Goal: Contribute content: Add original content to the website for others to see

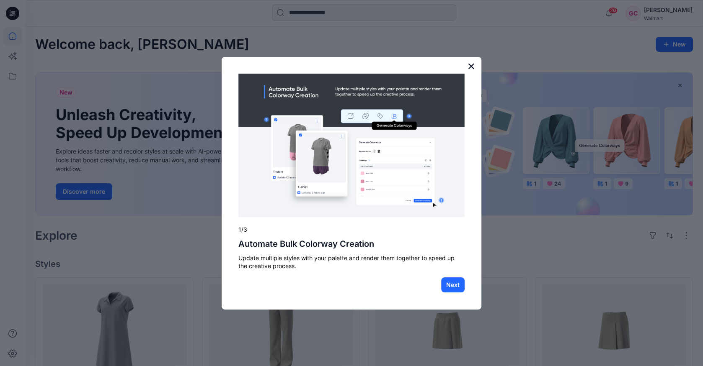
drag, startPoint x: 472, startPoint y: 62, endPoint x: 482, endPoint y: 62, distance: 10.9
click at [472, 62] on button "×" at bounding box center [471, 65] width 8 height 13
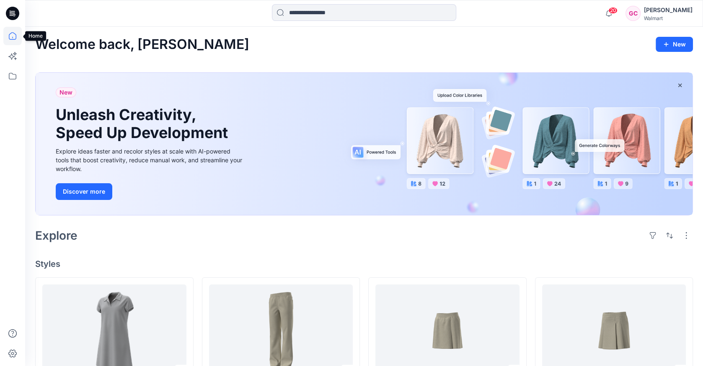
click at [16, 39] on icon at bounding box center [12, 36] width 18 height 18
drag, startPoint x: 9, startPoint y: 75, endPoint x: 15, endPoint y: 77, distance: 6.4
click at [9, 75] on icon at bounding box center [13, 76] width 8 height 7
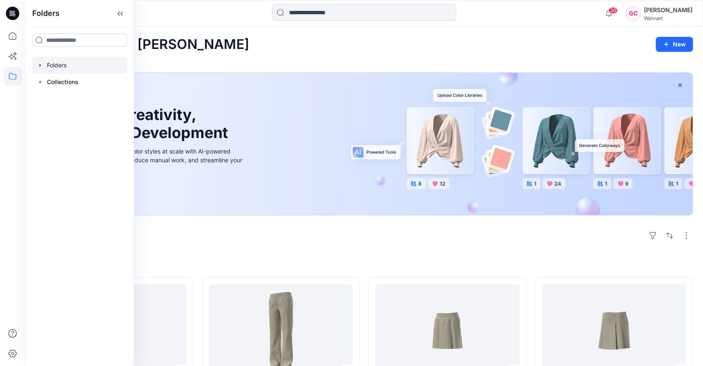
click at [44, 62] on div at bounding box center [79, 65] width 95 height 17
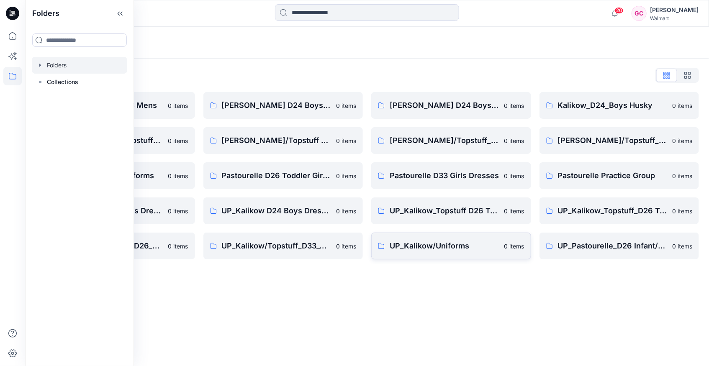
click at [415, 245] on p "UP_Kalikow/Uniforms" at bounding box center [445, 246] width 110 height 12
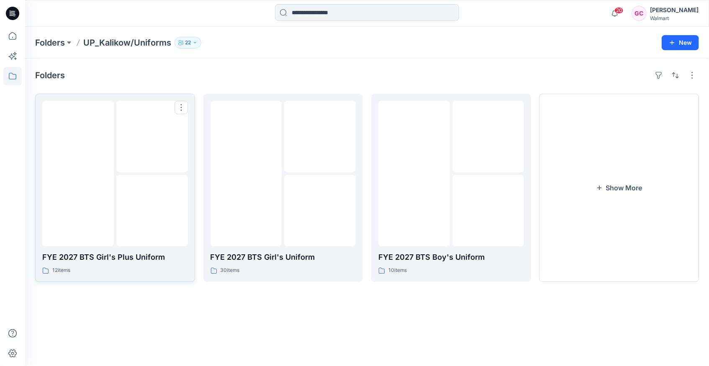
click at [152, 211] on img at bounding box center [152, 211] width 0 height 0
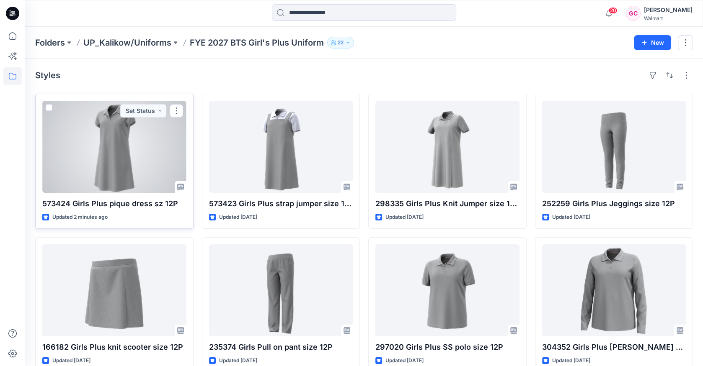
click at [124, 141] on div at bounding box center [114, 147] width 144 height 92
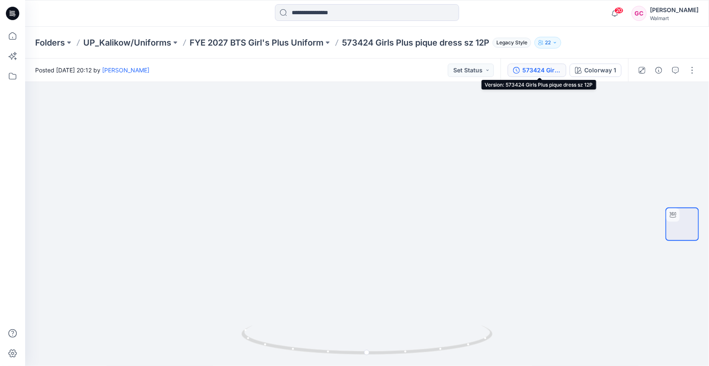
click at [542, 72] on div "573424 Girls Plus pique dress sz 12P" at bounding box center [542, 70] width 39 height 9
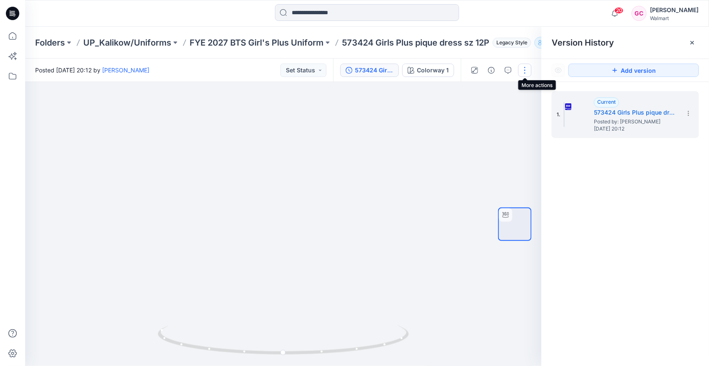
click at [526, 73] on button "button" at bounding box center [524, 70] width 13 height 13
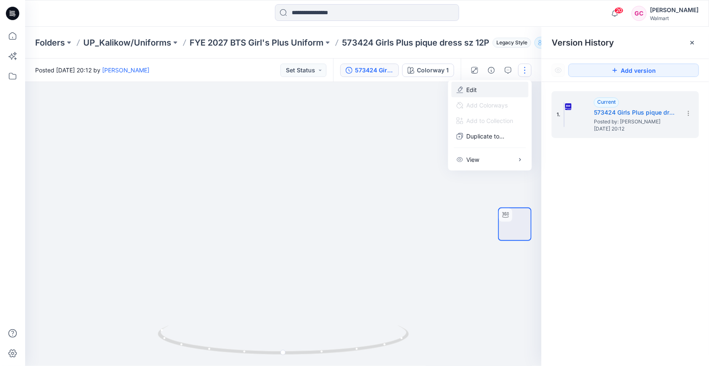
click at [464, 88] on button "Edit" at bounding box center [490, 89] width 77 height 15
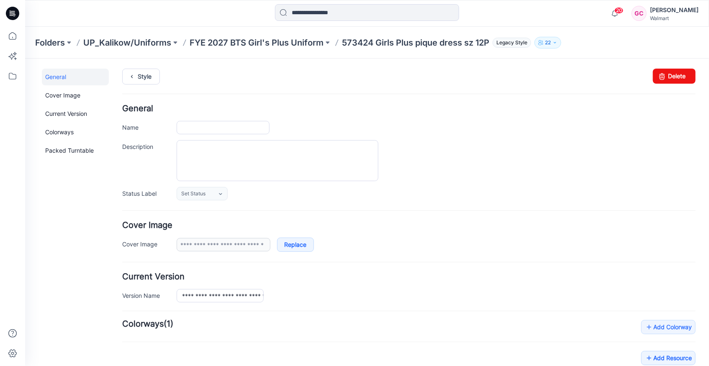
type input "**********"
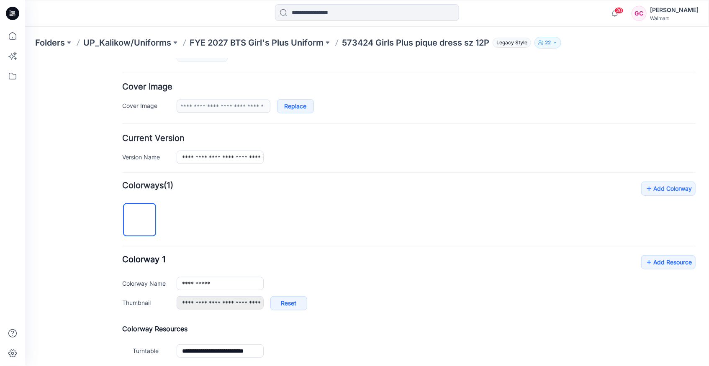
scroll to position [139, 0]
click at [645, 260] on icon at bounding box center [649, 261] width 8 height 13
click at [657, 258] on link "Add Resource" at bounding box center [668, 261] width 54 height 14
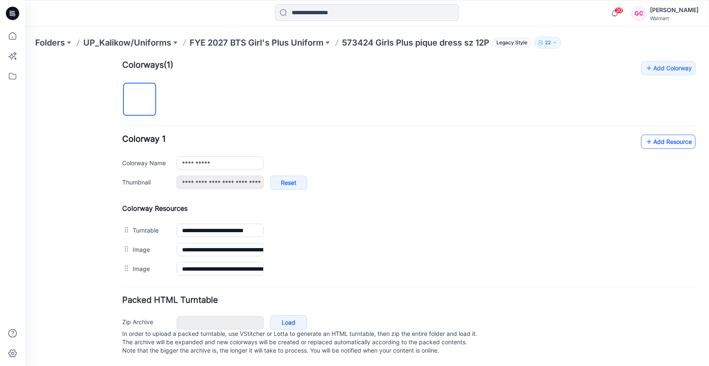
click at [647, 136] on link "Add Resource" at bounding box center [668, 141] width 54 height 14
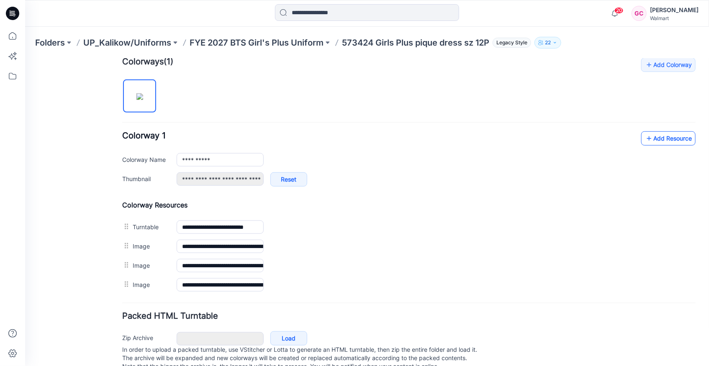
click at [645, 134] on icon at bounding box center [649, 138] width 8 height 13
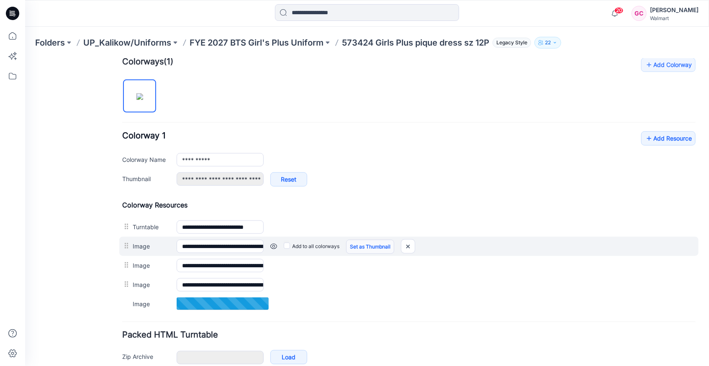
click at [25, 58] on link "Set as Thumbnail" at bounding box center [25, 58] width 0 height 0
type input "**********"
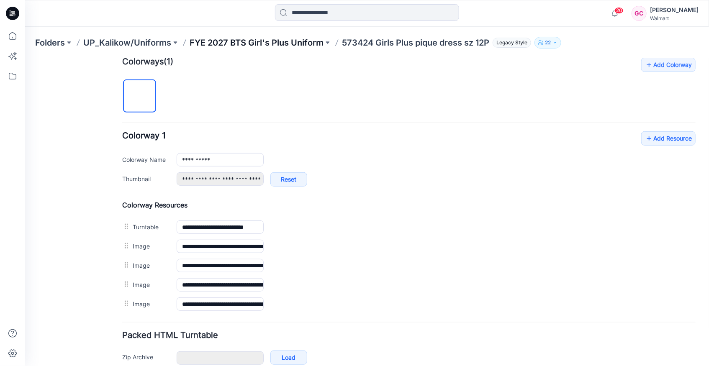
click at [298, 43] on p "FYE 2027 BTS Girl's Plus Uniform" at bounding box center [257, 43] width 134 height 12
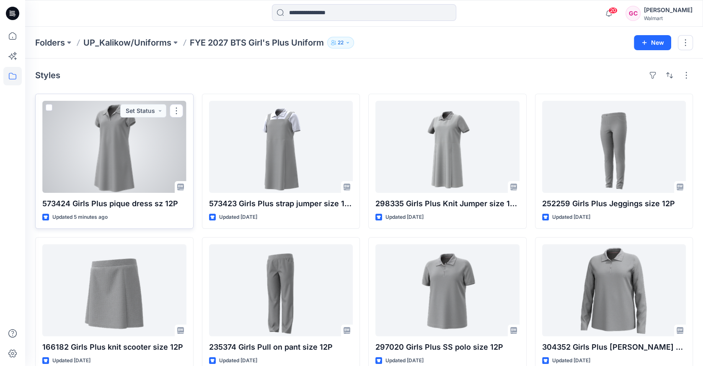
click at [101, 137] on div at bounding box center [114, 147] width 144 height 92
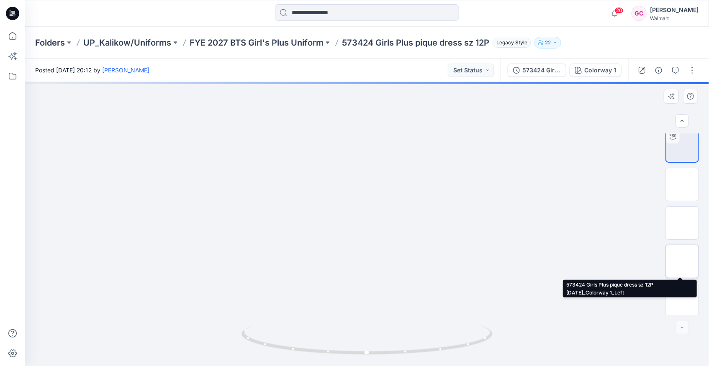
scroll to position [5, 0]
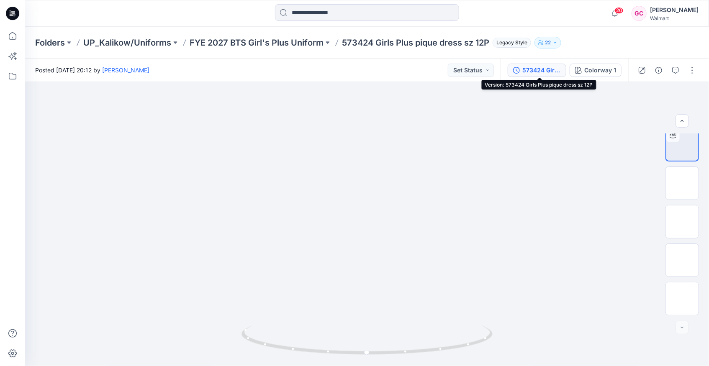
click at [536, 66] on div "573424 Girls Plus pique dress sz 12P" at bounding box center [542, 70] width 39 height 9
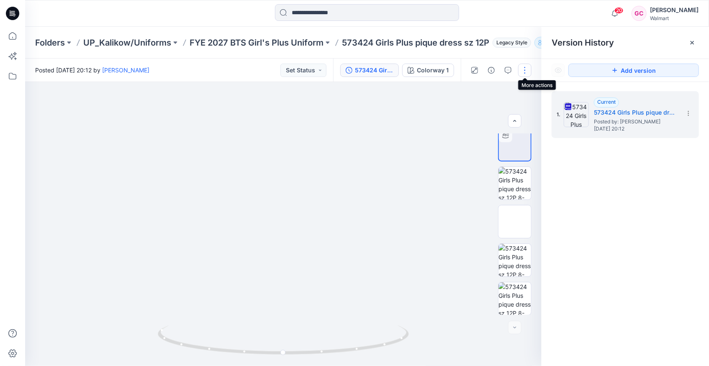
click at [525, 71] on button "button" at bounding box center [524, 70] width 13 height 13
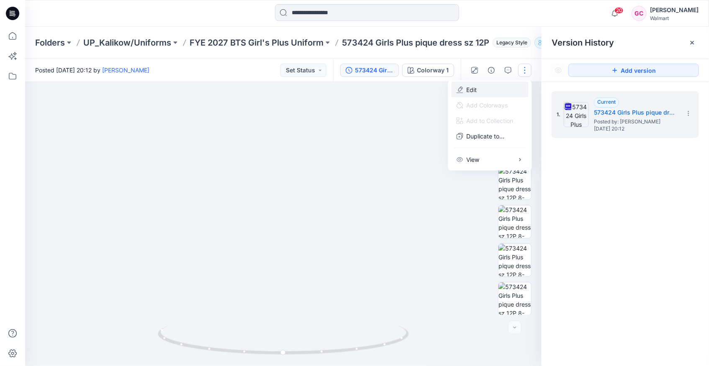
click at [487, 90] on button "Edit" at bounding box center [490, 89] width 77 height 15
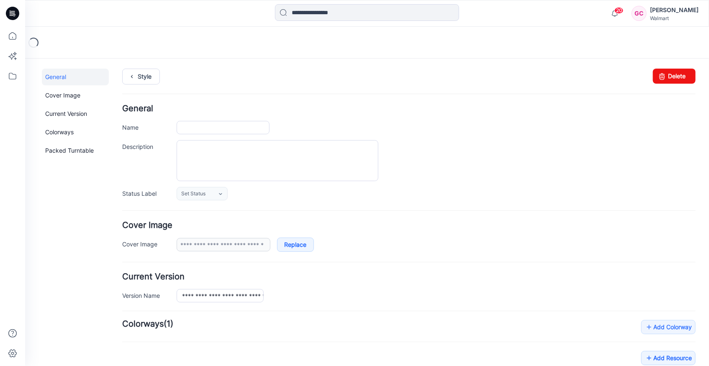
type input "**********"
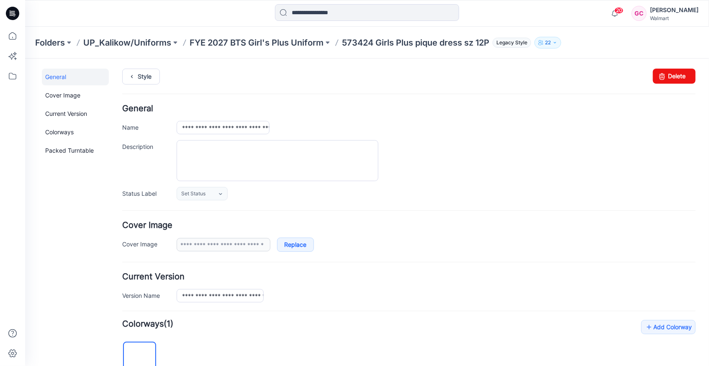
scroll to position [279, 0]
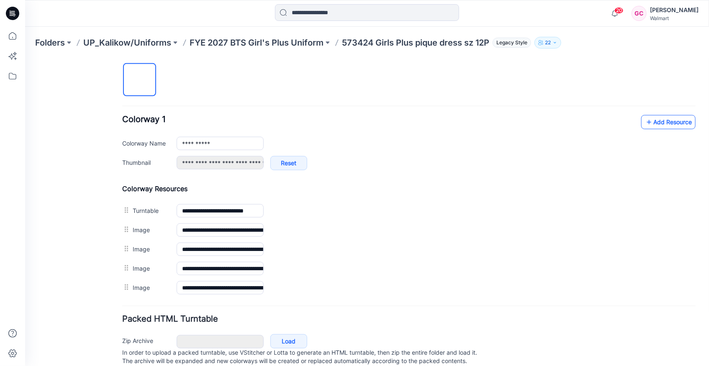
click at [660, 116] on link "Add Resource" at bounding box center [668, 122] width 54 height 14
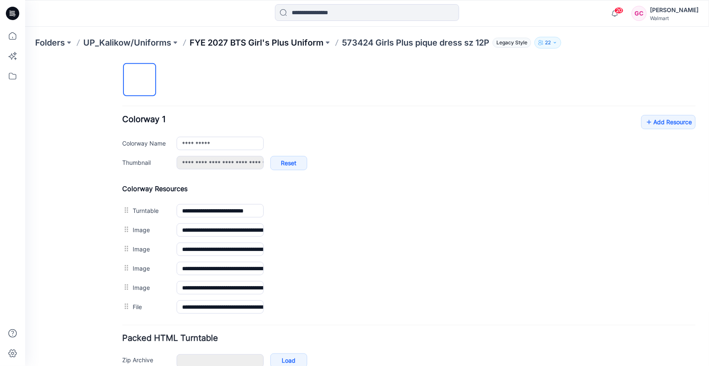
click at [288, 42] on p "FYE 2027 BTS Girl's Plus Uniform" at bounding box center [257, 43] width 134 height 12
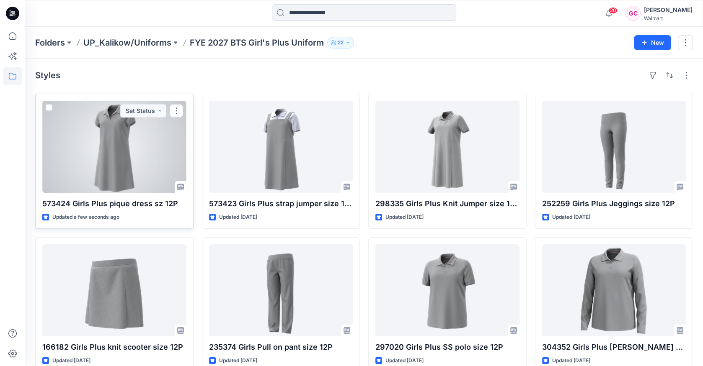
click at [130, 152] on div at bounding box center [114, 147] width 144 height 92
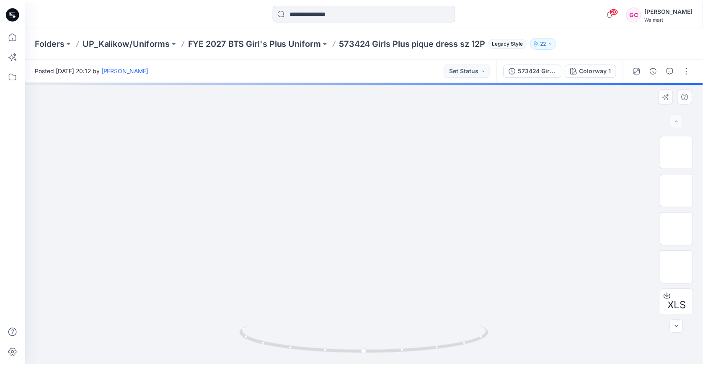
scroll to position [44, 0]
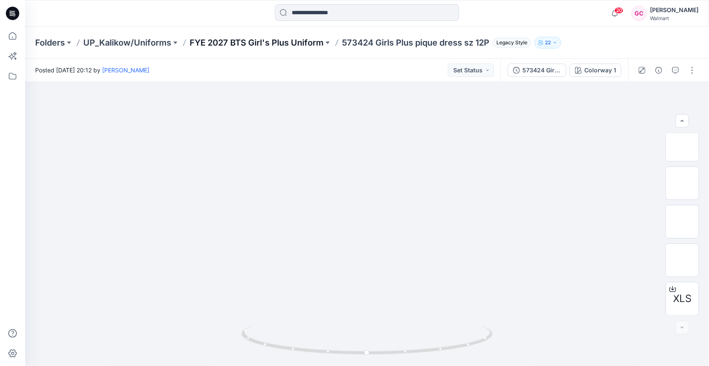
click at [276, 41] on p "FYE 2027 BTS Girl's Plus Uniform" at bounding box center [257, 43] width 134 height 12
